Goal: Task Accomplishment & Management: Use online tool/utility

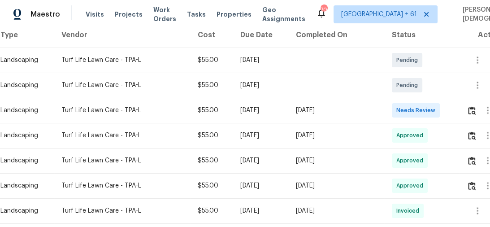
scroll to position [179, 0]
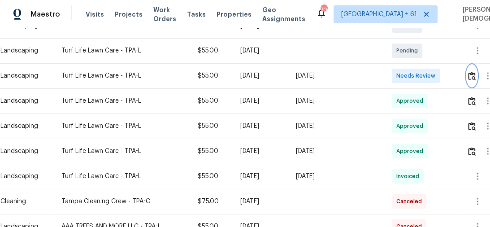
click at [470, 81] on button "button" at bounding box center [472, 76] width 10 height 22
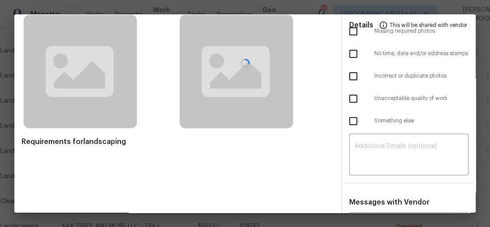
scroll to position [0, 0]
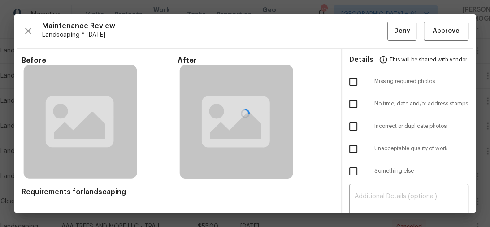
click at [436, 36] on div at bounding box center [245, 113] width 462 height 198
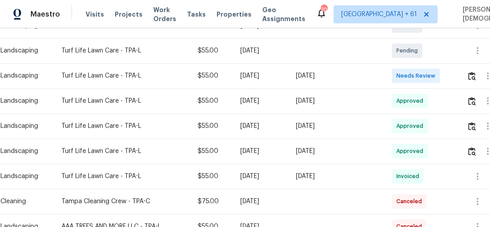
click at [467, 68] on td at bounding box center [483, 75] width 47 height 25
click at [470, 72] on img "button" at bounding box center [472, 76] width 8 height 9
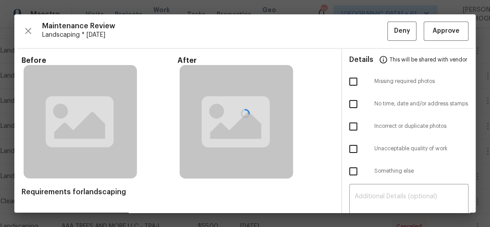
click at [436, 30] on div at bounding box center [245, 113] width 462 height 198
click at [435, 33] on div at bounding box center [245, 113] width 462 height 198
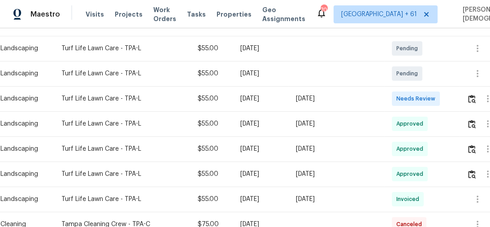
scroll to position [163, 0]
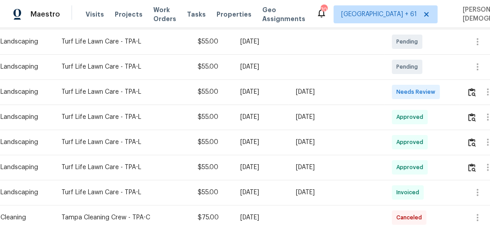
click at [439, 87] on span "Needs Review" at bounding box center [417, 91] width 43 height 9
click at [437, 87] on span "Needs Review" at bounding box center [417, 91] width 43 height 9
click at [422, 87] on span "Needs Review" at bounding box center [417, 91] width 43 height 9
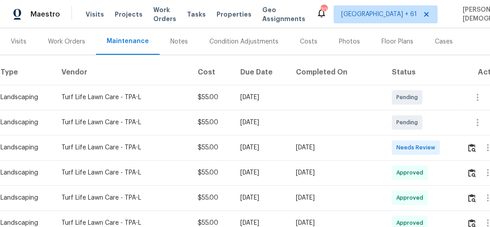
scroll to position [108, 22]
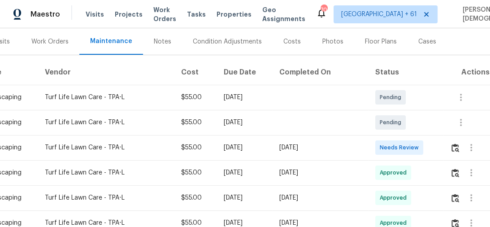
click at [415, 143] on span "Needs Review" at bounding box center [401, 147] width 43 height 9
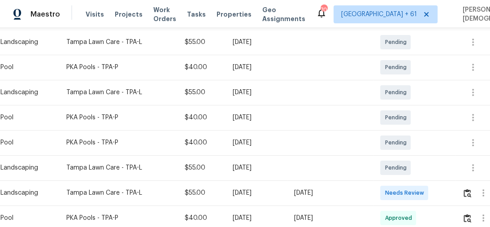
scroll to position [179, 0]
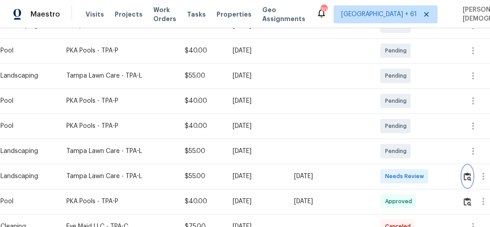
click at [471, 172] on img "button" at bounding box center [468, 176] width 8 height 9
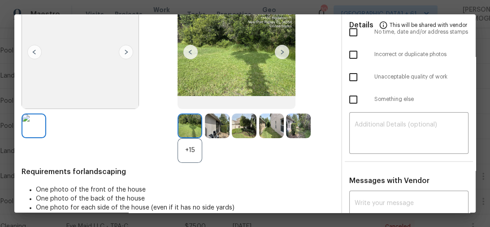
scroll to position [0, 0]
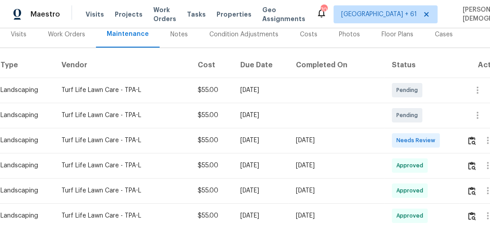
scroll to position [127, 0]
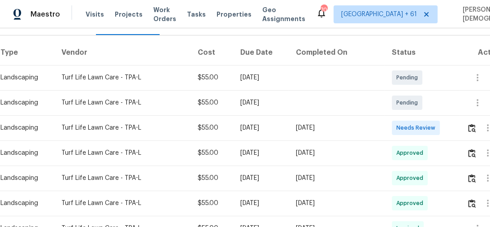
click at [426, 123] on span "Needs Review" at bounding box center [417, 127] width 43 height 9
click at [436, 123] on span "Needs Review" at bounding box center [417, 127] width 43 height 9
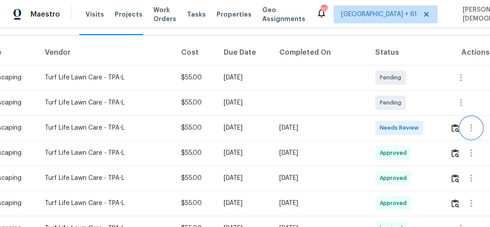
click at [466, 122] on icon "button" at bounding box center [471, 127] width 11 height 11
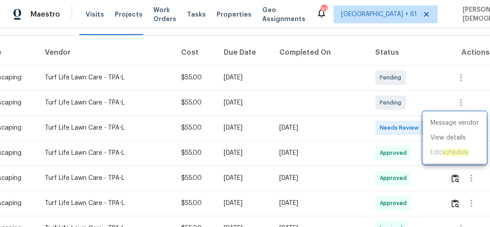
click at [407, 129] on div at bounding box center [245, 113] width 490 height 227
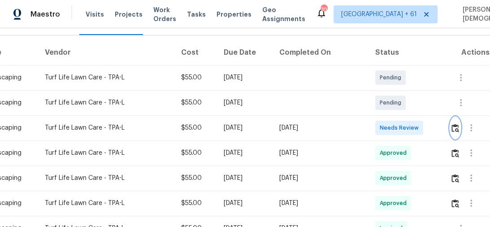
click at [453, 124] on img "button" at bounding box center [456, 128] width 8 height 9
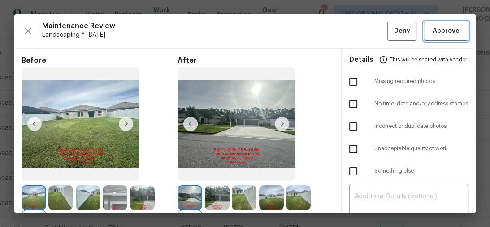
click at [433, 35] on span "Approve" at bounding box center [446, 31] width 27 height 11
